Goal: Submit feedback/report problem

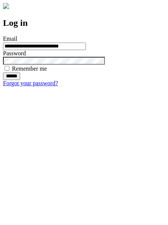
type input "**********"
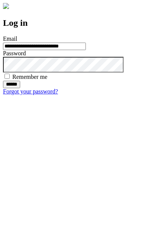
click at [20, 88] on input "******" at bounding box center [11, 84] width 17 height 7
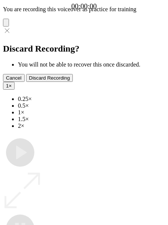
type input "**********"
